Goal: Information Seeking & Learning: Learn about a topic

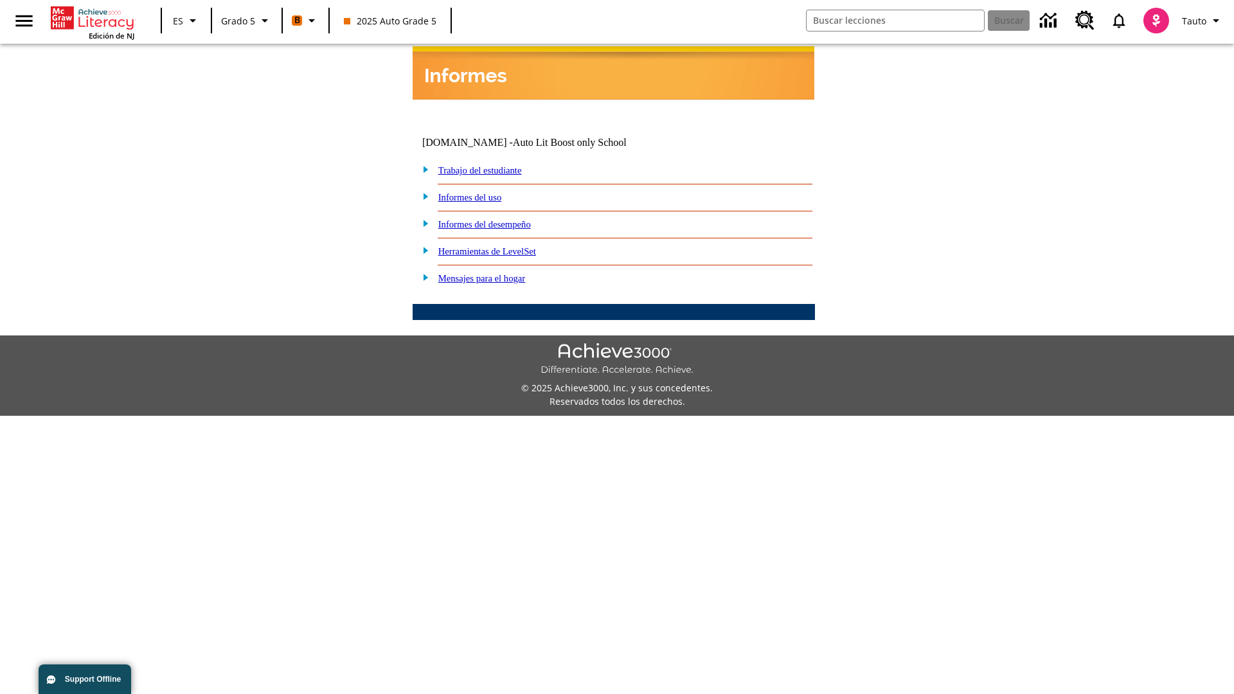
click at [501, 219] on link "Informes del desempeño" at bounding box center [484, 224] width 93 height 10
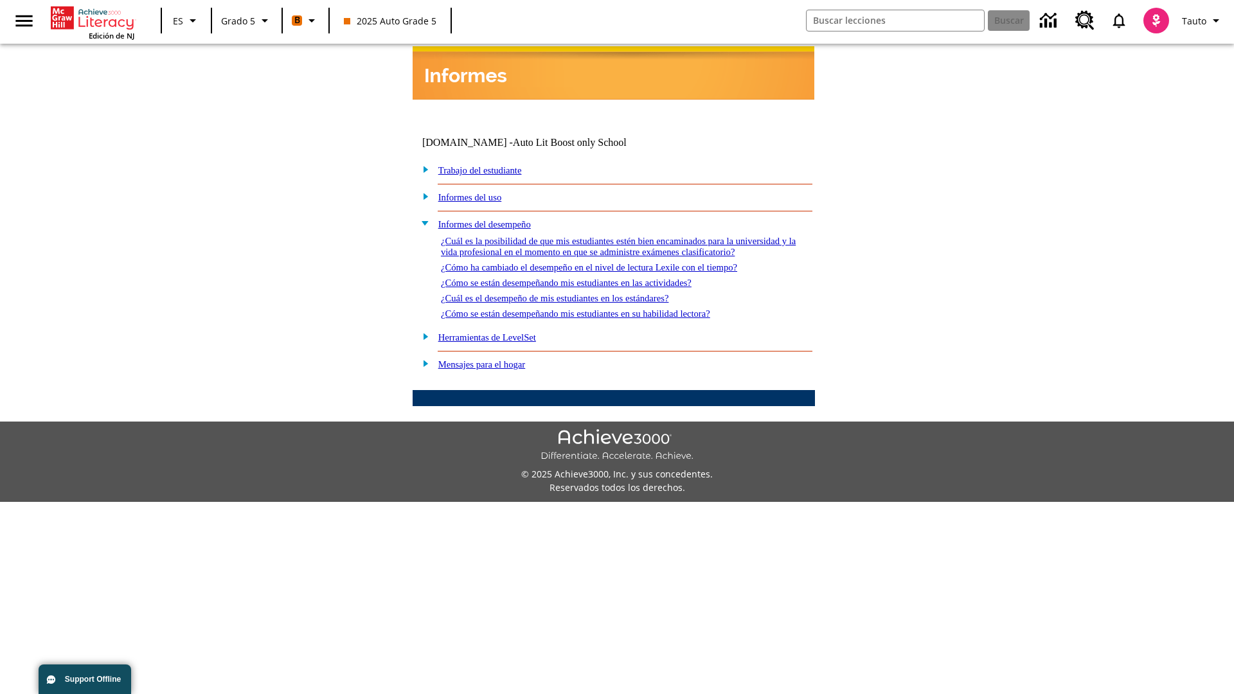
click at [611, 236] on link "¿Cuál es la posibilidad de que mis estudiantes estén bien encaminados para la u…" at bounding box center [618, 246] width 355 height 21
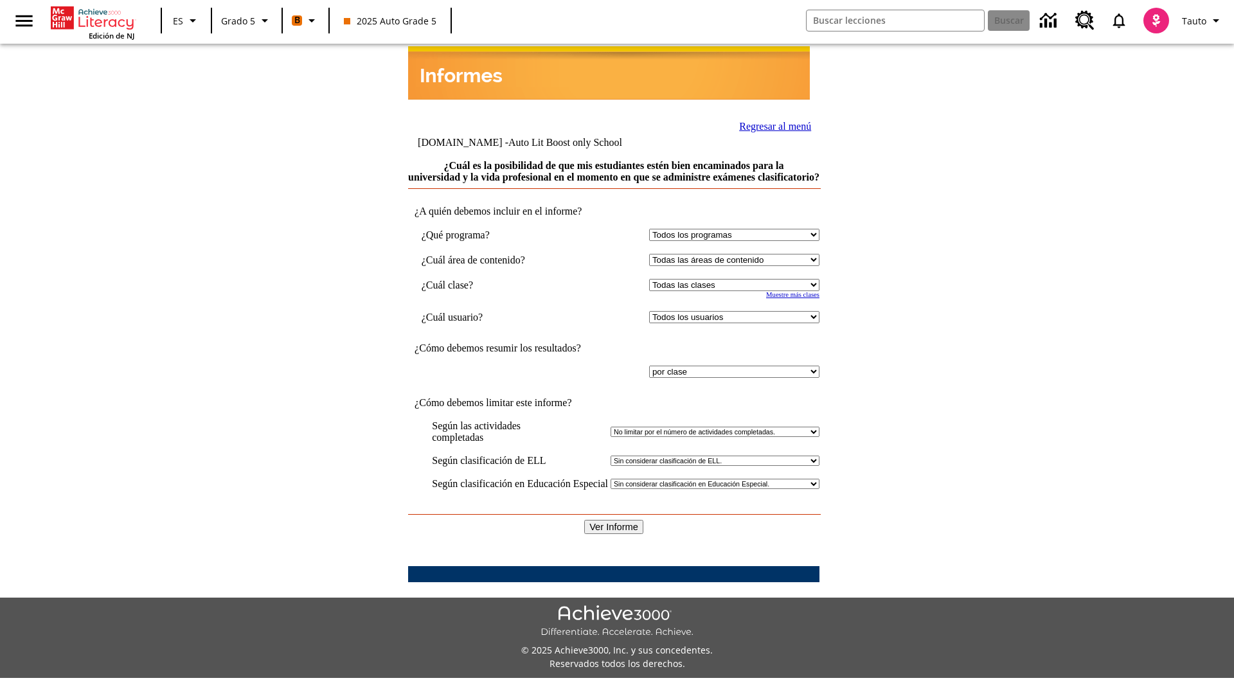
select select "11133131"
